Goal: Transaction & Acquisition: Obtain resource

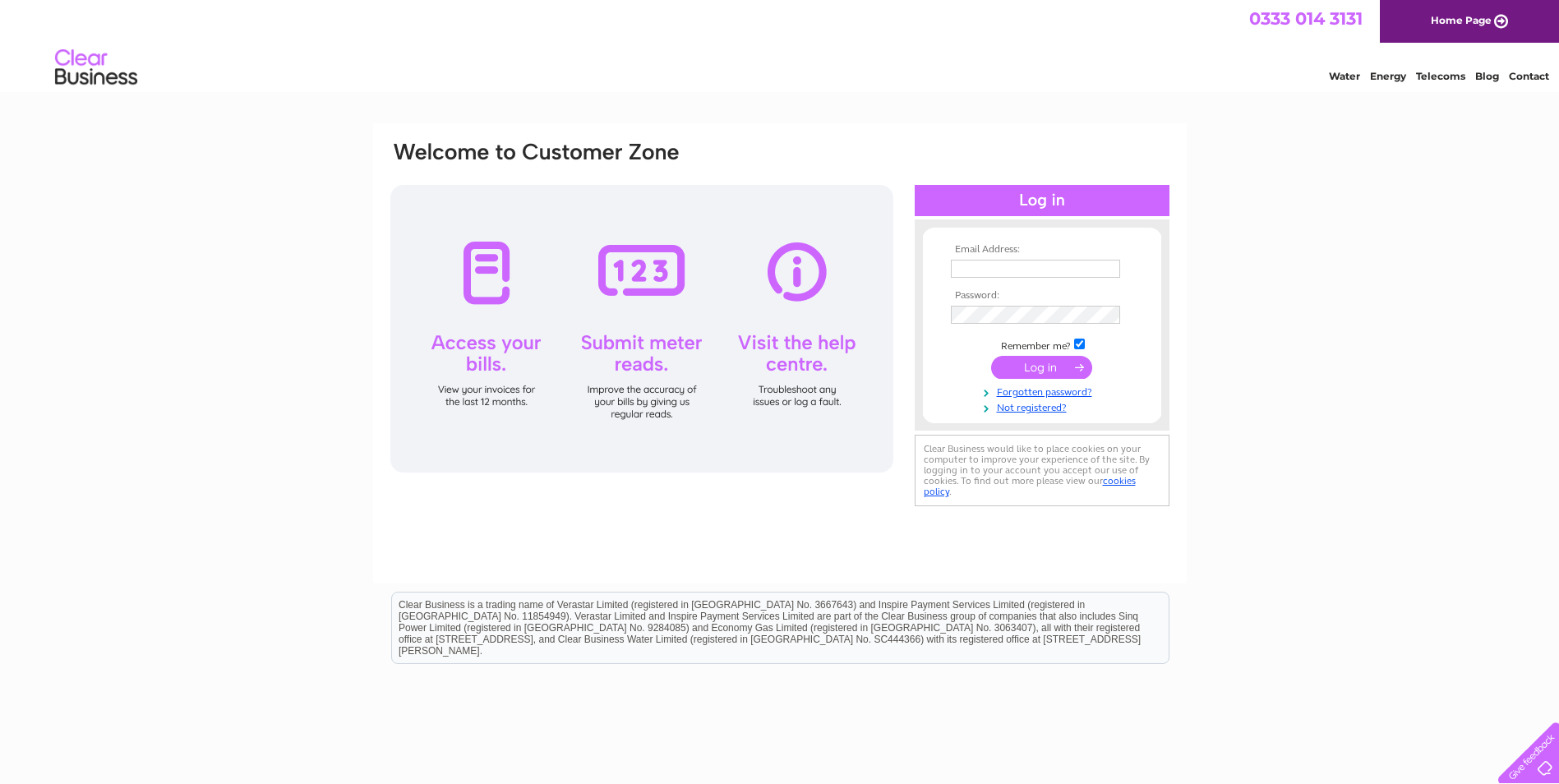
type input "tks.accounts.payable@springfield.co.uk"
click at [1034, 368] on input "submit" at bounding box center [1042, 368] width 101 height 23
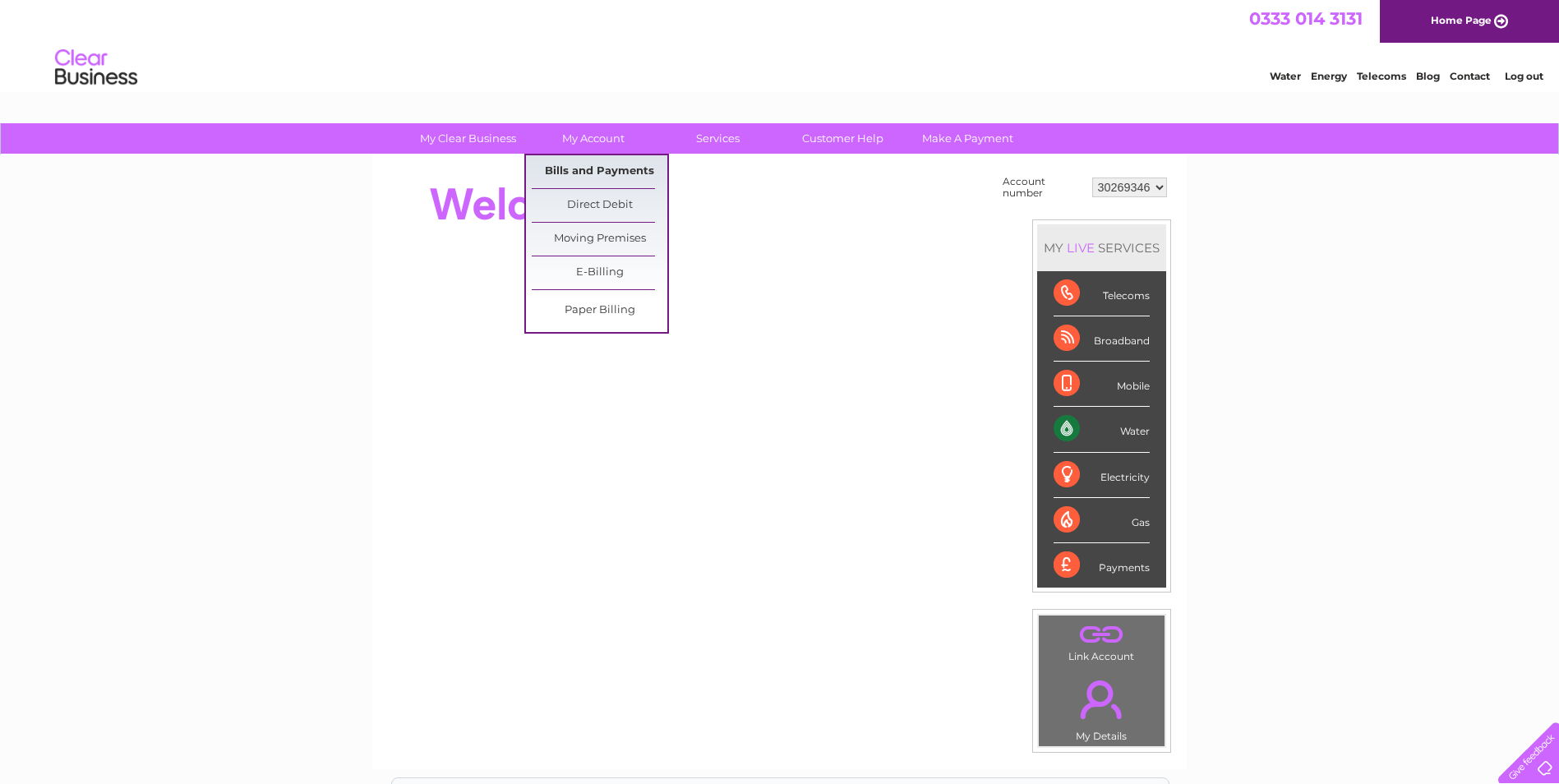
click at [583, 170] on link "Bills and Payments" at bounding box center [599, 172] width 136 height 33
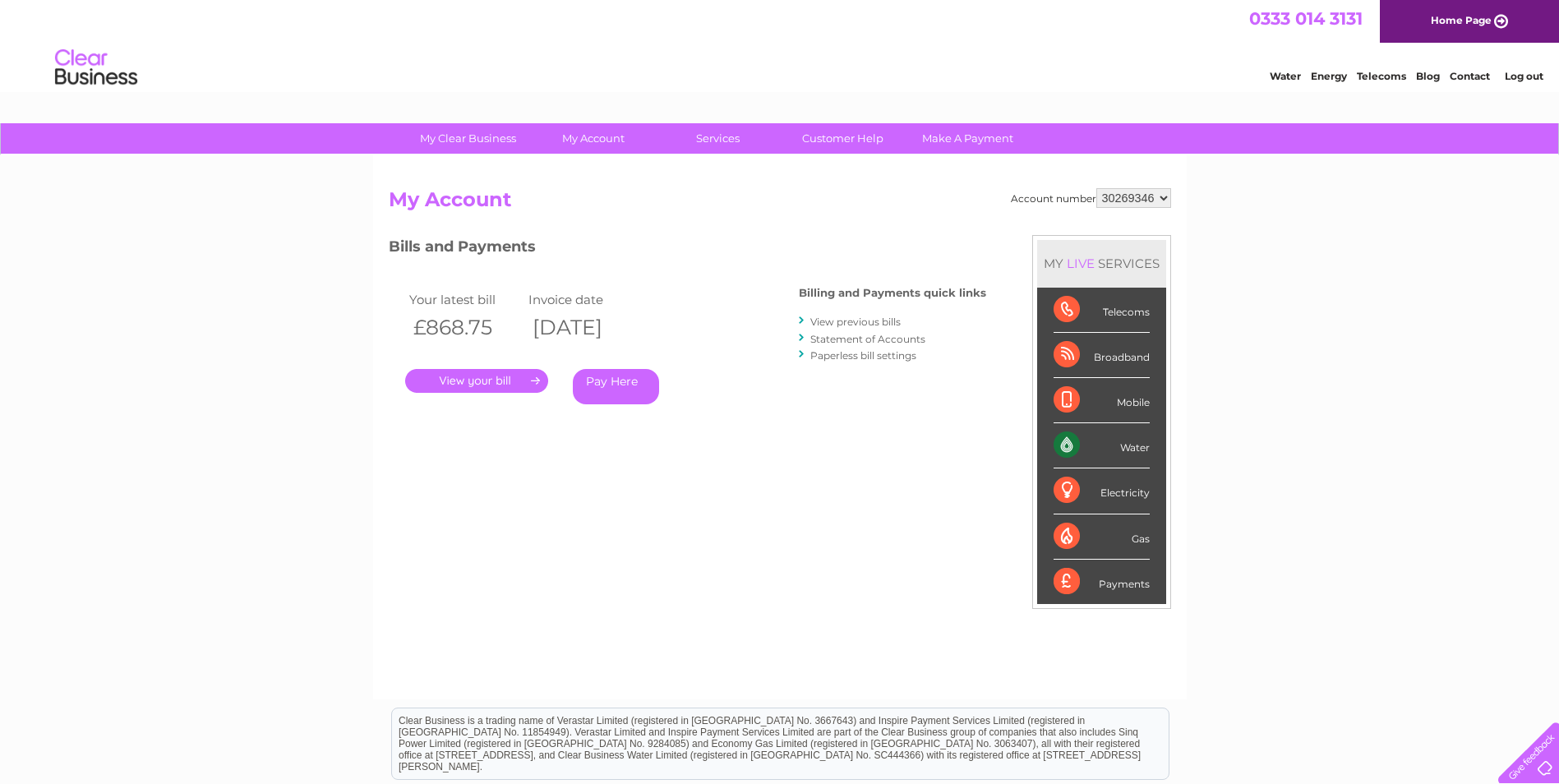
click at [517, 376] on link "." at bounding box center [477, 381] width 143 height 24
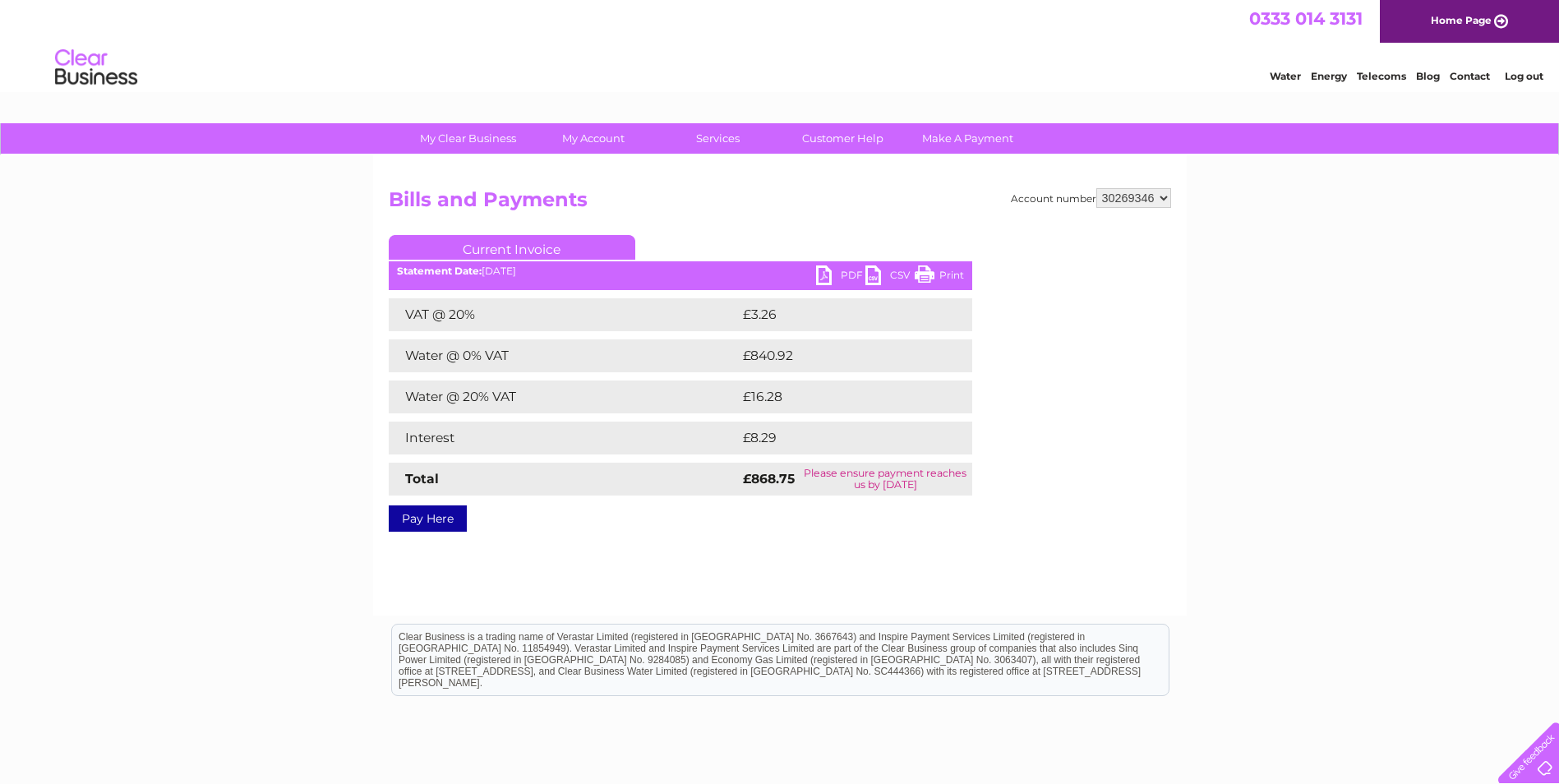
click at [822, 270] on link "PDF" at bounding box center [841, 277] width 49 height 24
click at [1166, 198] on select "30269346 30290825" at bounding box center [1133, 198] width 74 height 20
select select "30290825"
click at [1096, 188] on select "30269346 30290825" at bounding box center [1133, 198] width 74 height 20
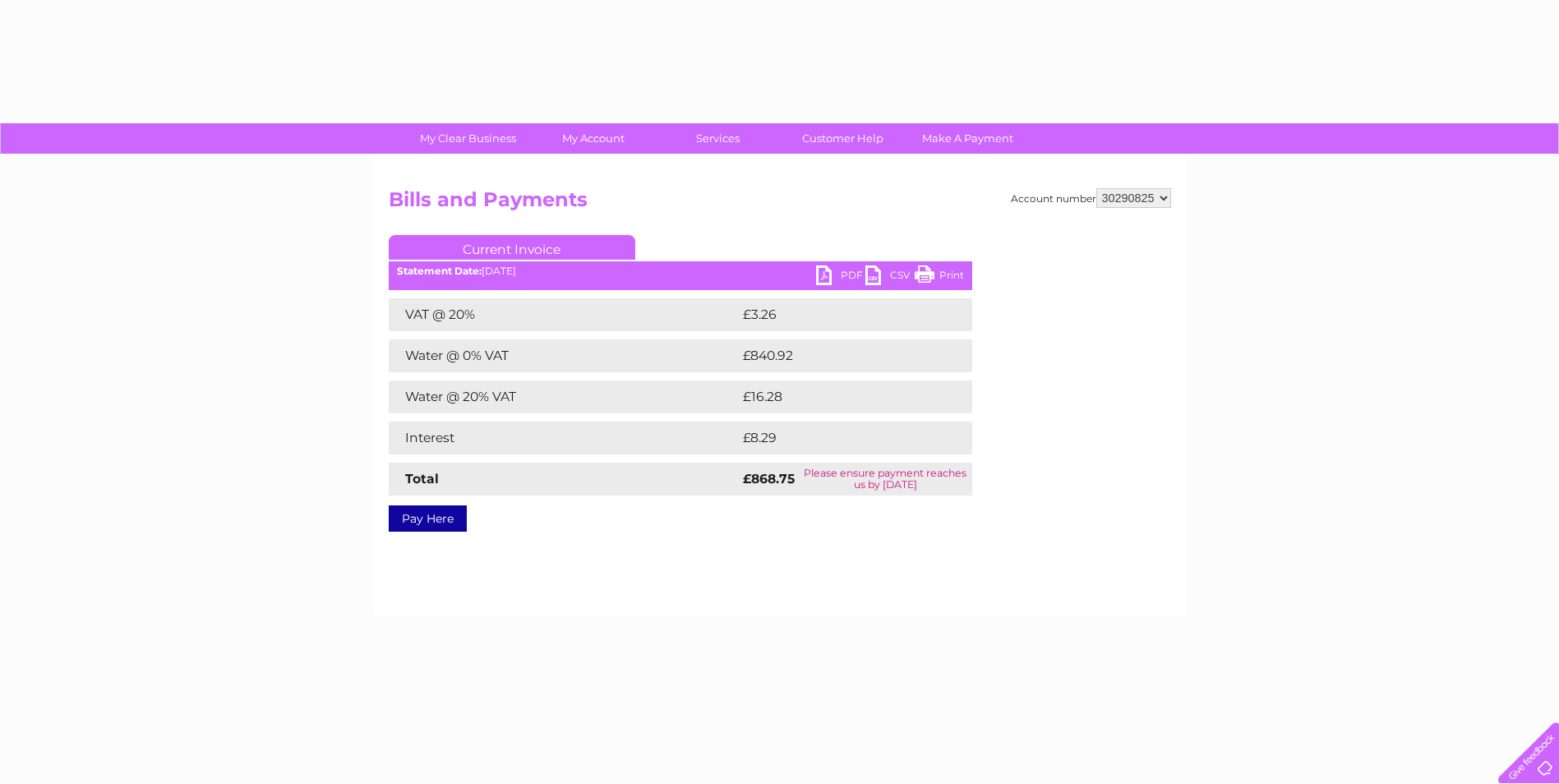
select select "30290825"
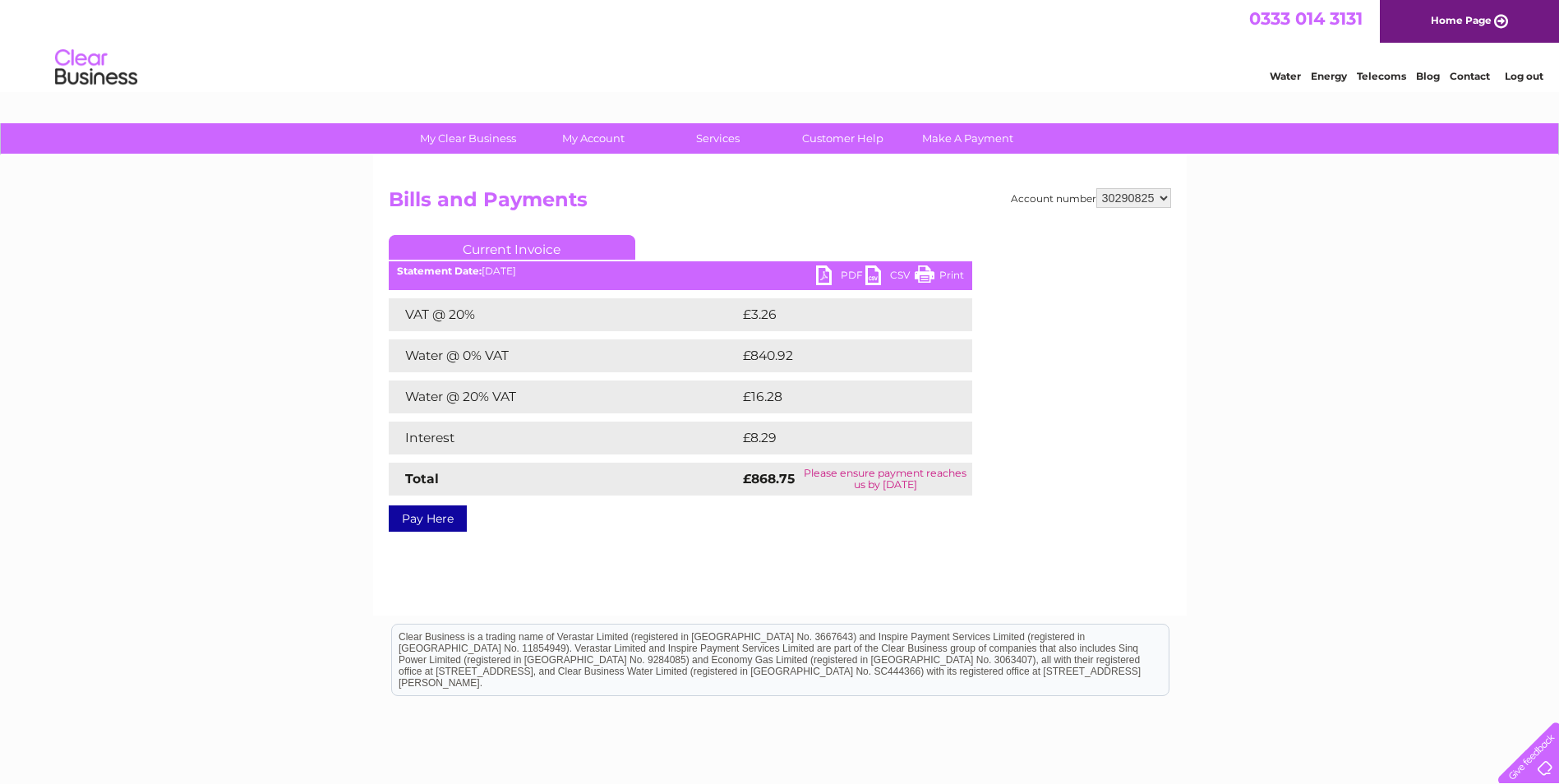
click at [1026, 488] on div "Account number 30269346 30290825 Bills and Payments Current Invoice PDF CSV Pri…" at bounding box center [780, 357] width 782 height 337
click at [1120, 196] on select "30269346 30290825" at bounding box center [1133, 198] width 74 height 20
click at [1096, 188] on select "30269346 30290825" at bounding box center [1133, 198] width 74 height 20
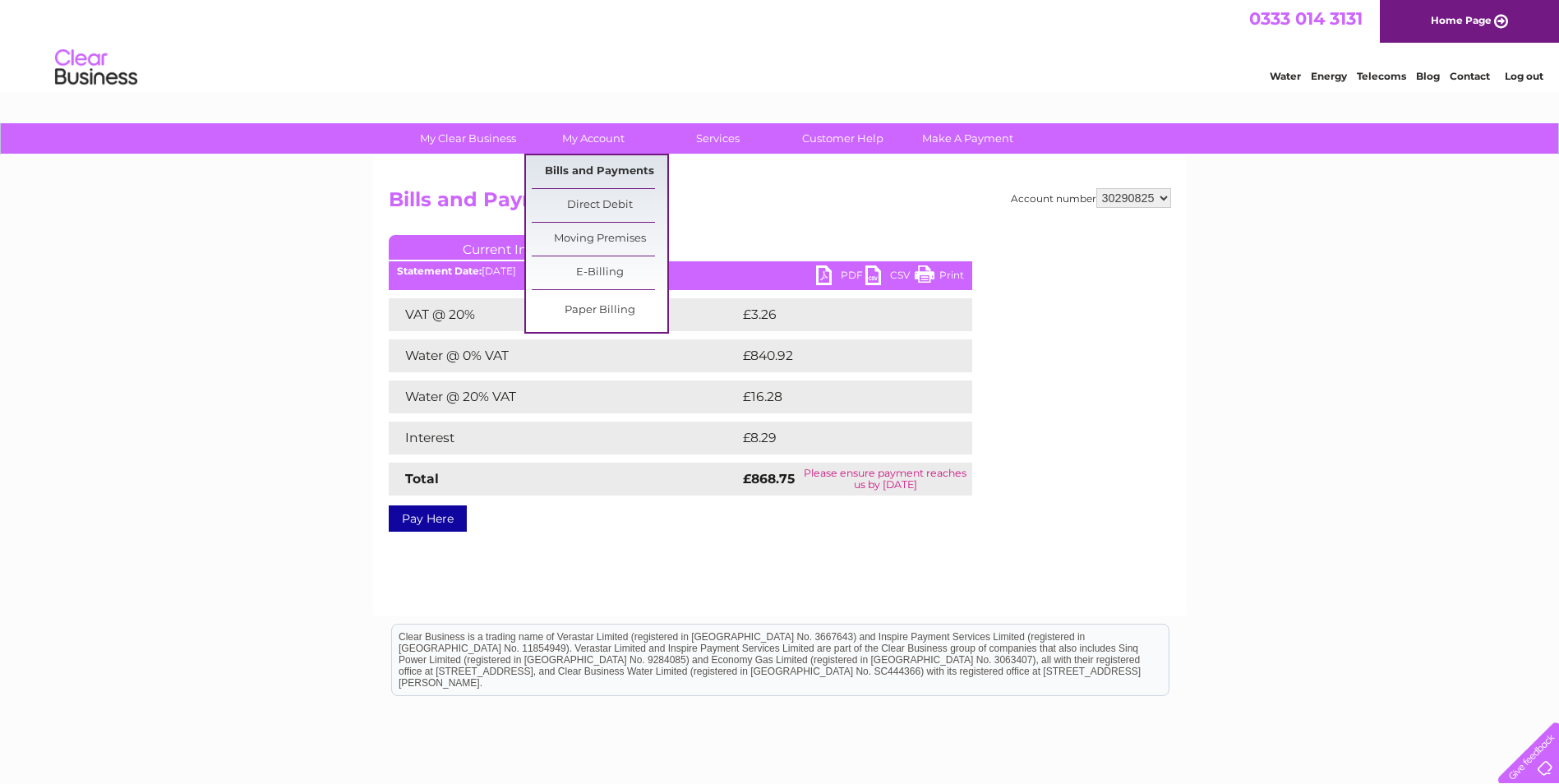
click at [595, 166] on link "Bills and Payments" at bounding box center [599, 172] width 136 height 33
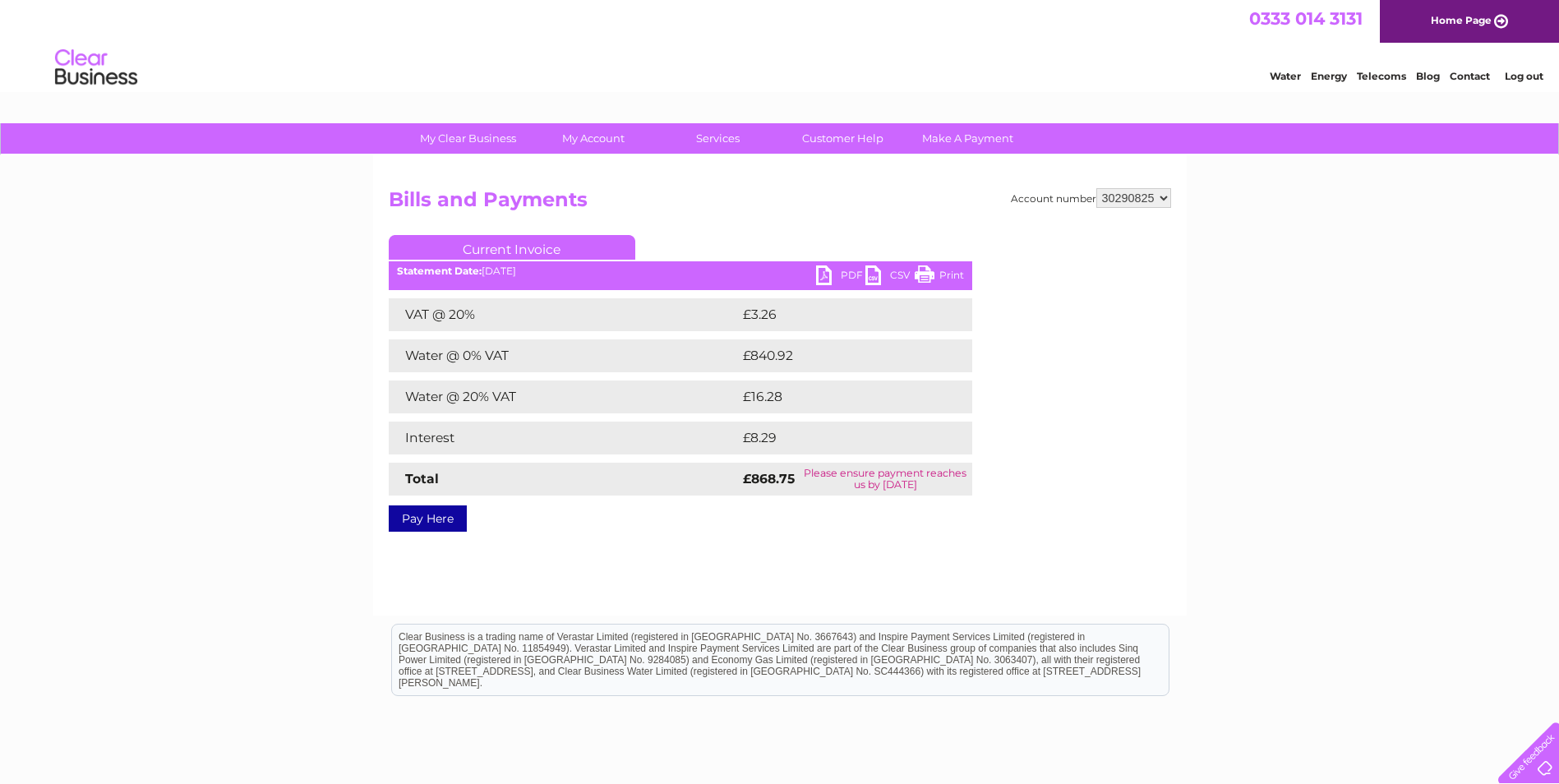
click at [948, 539] on div "Account number 30269346 30290825 Bills and Payments Current Invoice PDF CSV Pri…" at bounding box center [780, 385] width 813 height 460
click at [1145, 195] on select "30269346 30290825" at bounding box center [1133, 198] width 74 height 20
click at [1088, 461] on div "Account number 30269346 30290825 Bills and Payments Current Invoice PDF CSV Pri…" at bounding box center [780, 357] width 782 height 337
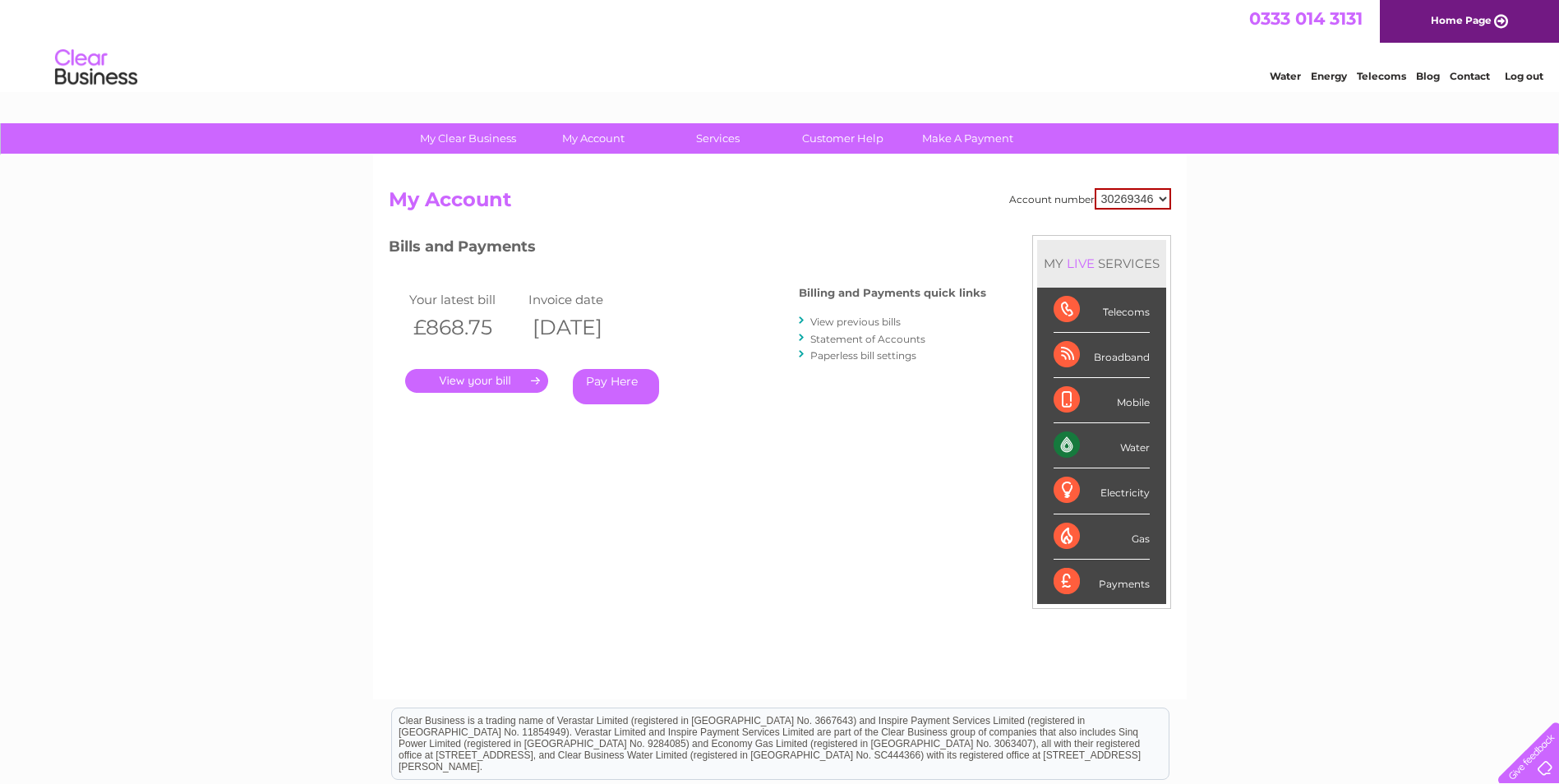
click at [1165, 190] on select "30269346 30290825" at bounding box center [1132, 199] width 76 height 22
select select "30290825"
click at [1094, 188] on select "30269346 30290825" at bounding box center [1132, 199] width 76 height 22
click at [498, 384] on link "." at bounding box center [477, 381] width 143 height 24
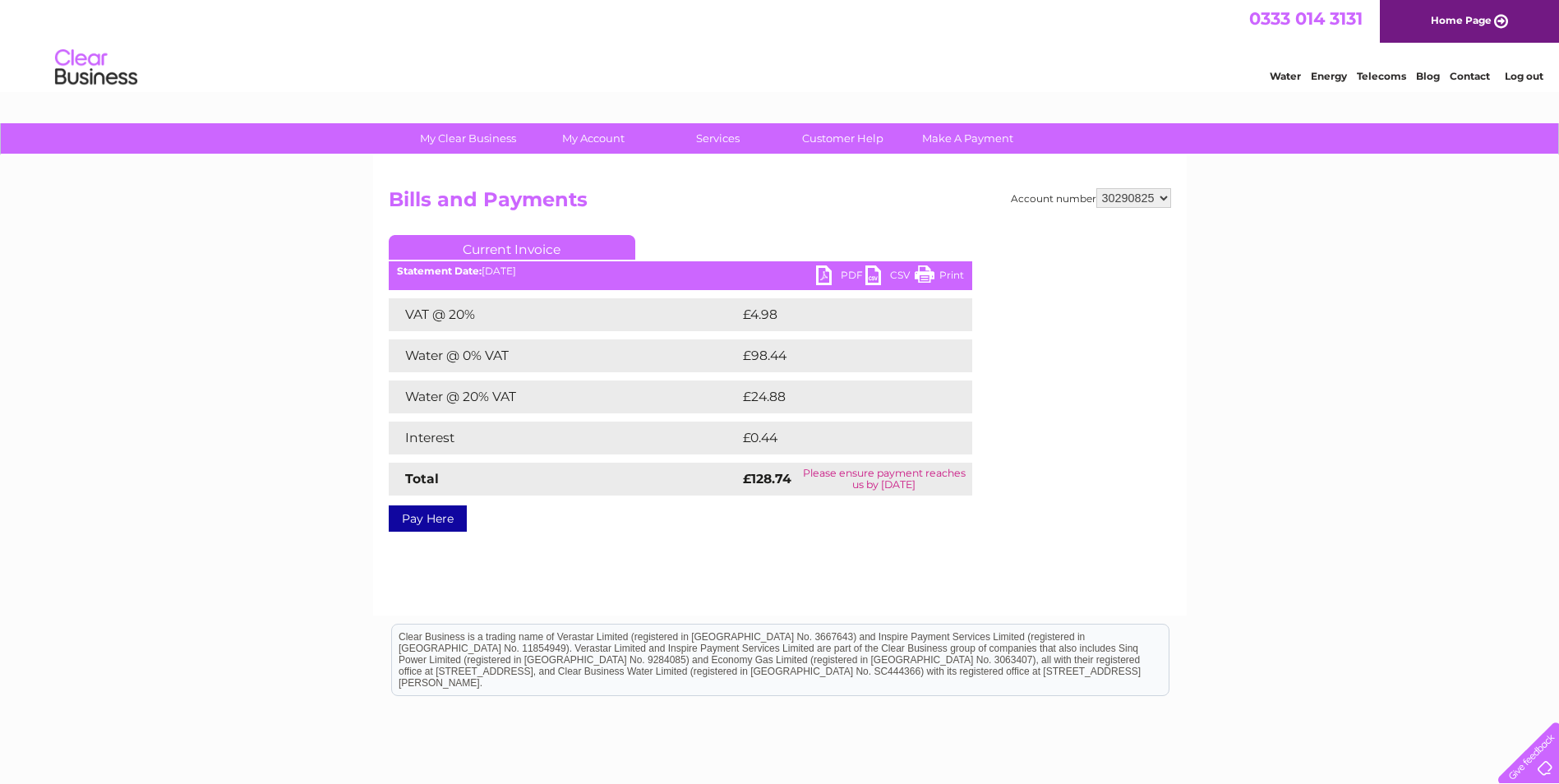
click at [853, 267] on link "PDF" at bounding box center [841, 277] width 49 height 24
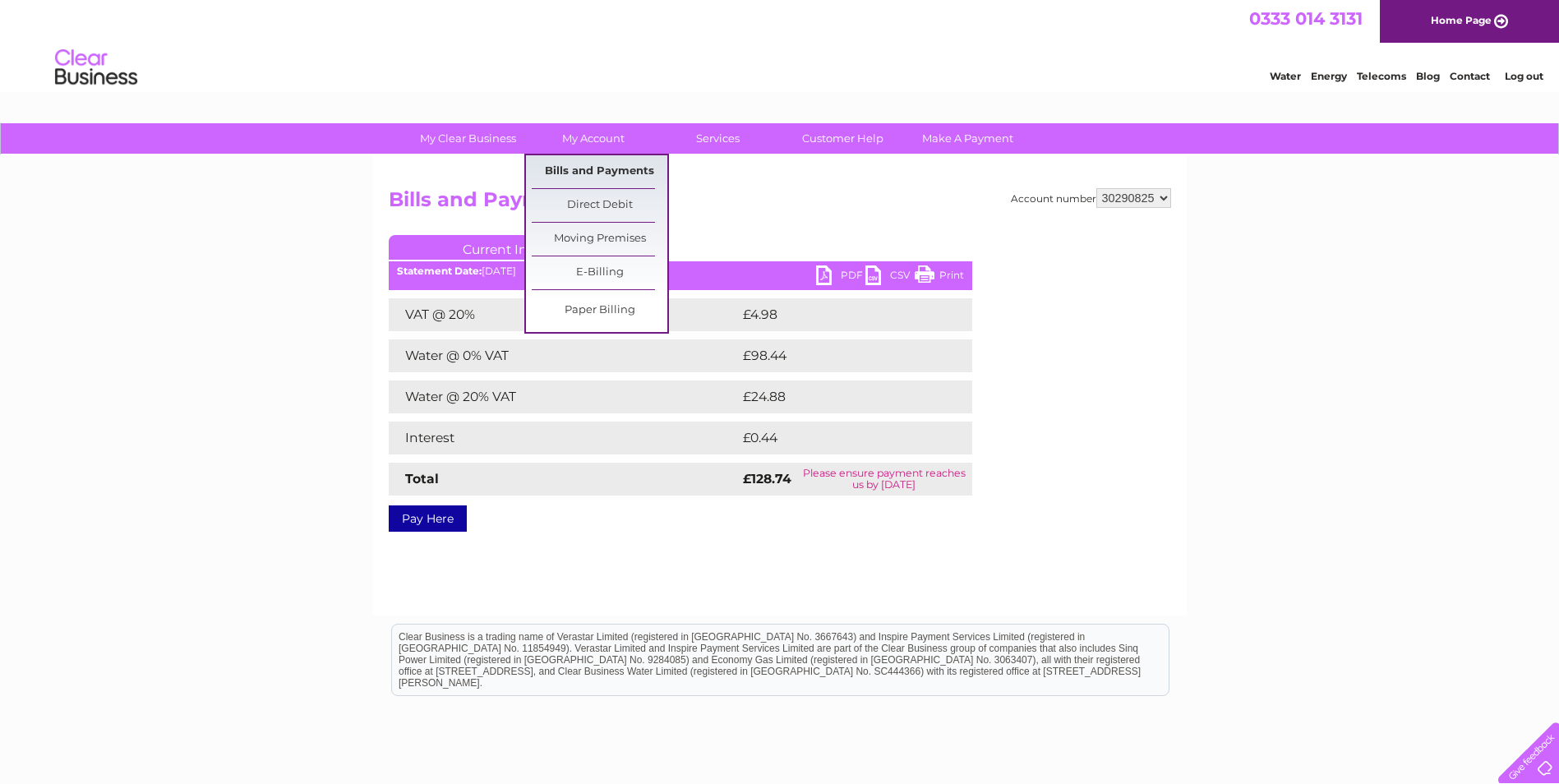
click at [594, 160] on link "Bills and Payments" at bounding box center [599, 172] width 136 height 33
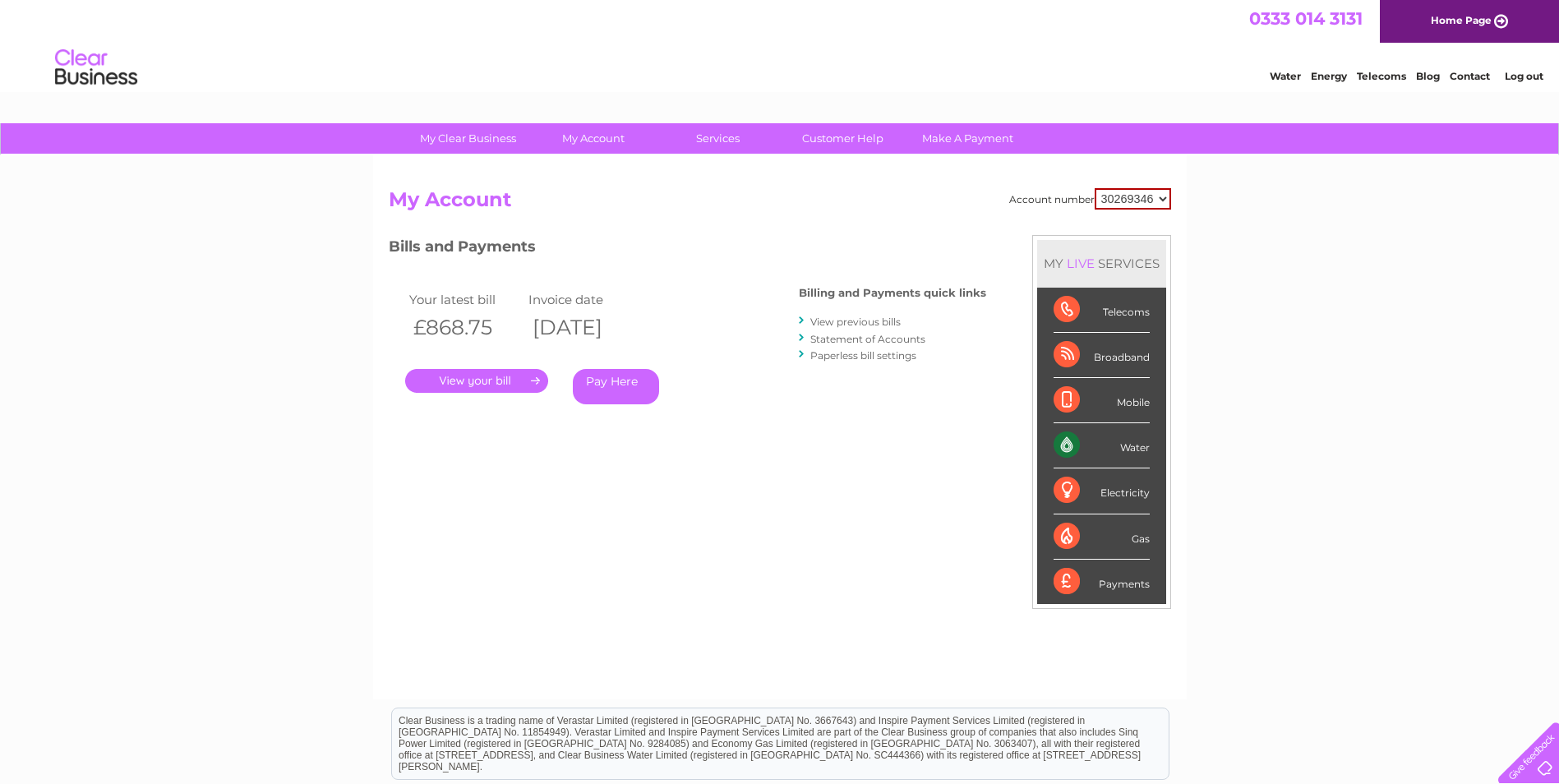
click at [838, 338] on link "Statement of Accounts" at bounding box center [868, 338] width 115 height 12
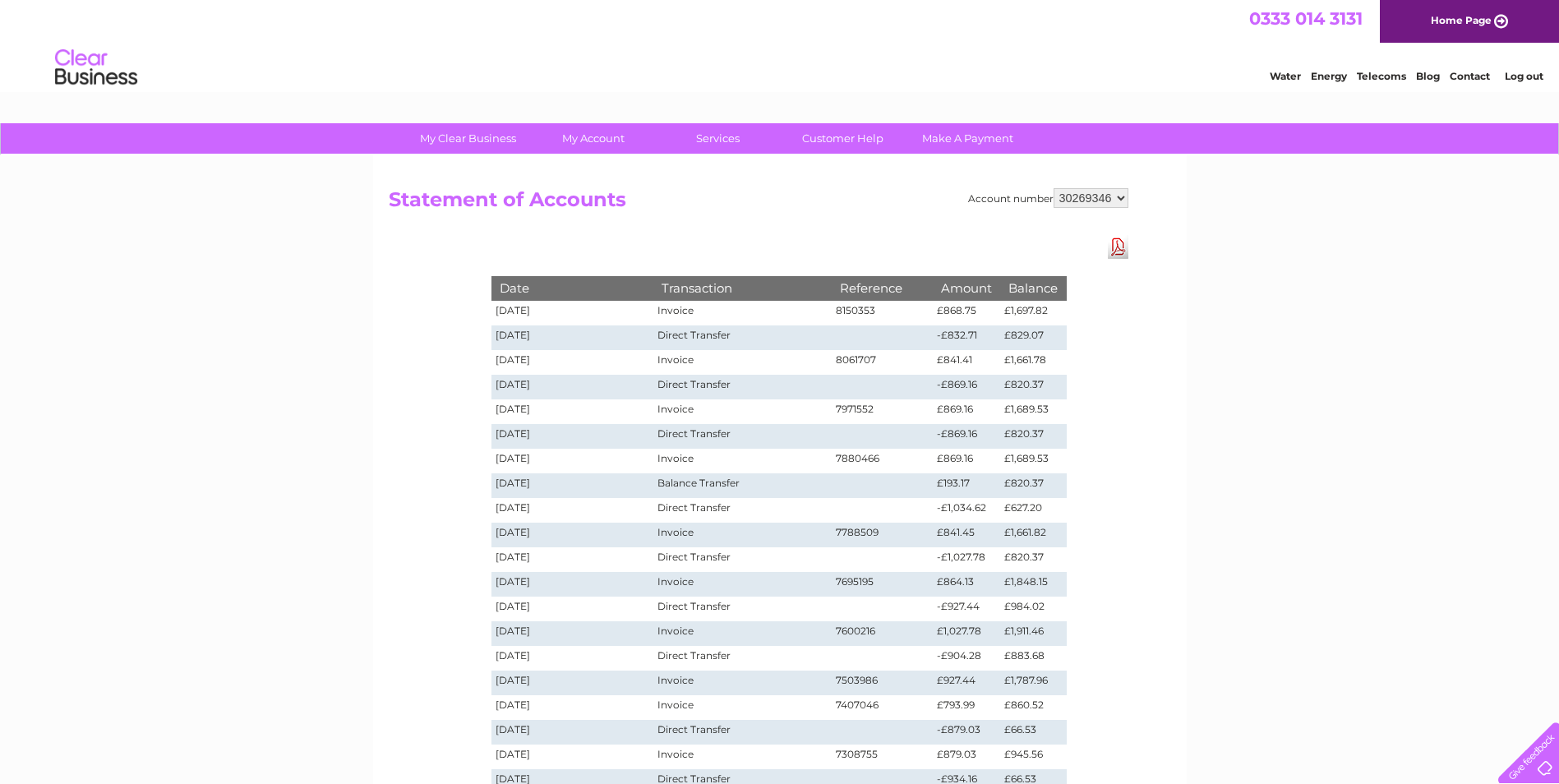
click at [1110, 202] on select "30269346 30290825" at bounding box center [1091, 198] width 74 height 20
select select "30290825"
click at [1054, 188] on select "30269346 30290825" at bounding box center [1091, 198] width 74 height 20
click at [935, 226] on div "Account number 30269346 30290825 Statement of Accounts Download Pdf Date Transa…" at bounding box center [780, 496] width 813 height 681
click at [1082, 196] on select "30269346 30290825" at bounding box center [1091, 198] width 74 height 20
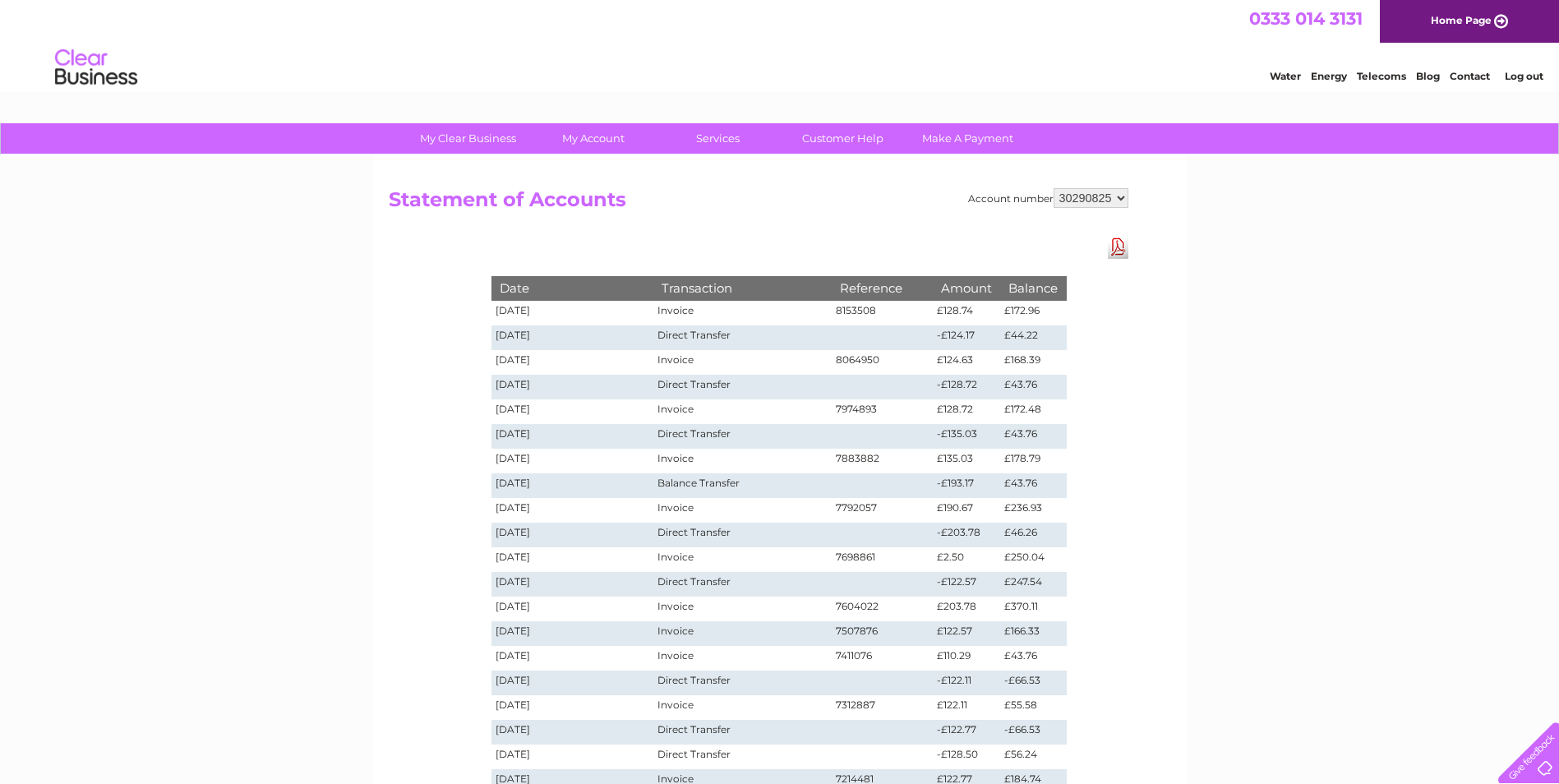
select select "30269346"
click at [1054, 188] on select "30269346 30290825" at bounding box center [1091, 198] width 74 height 20
click at [1049, 555] on td "£820.37" at bounding box center [1033, 560] width 66 height 24
